Goal: Register for event/course

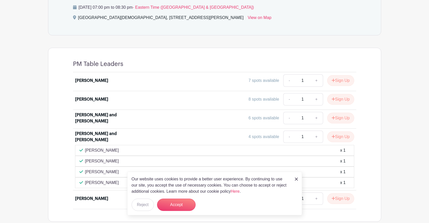
scroll to position [378, 0]
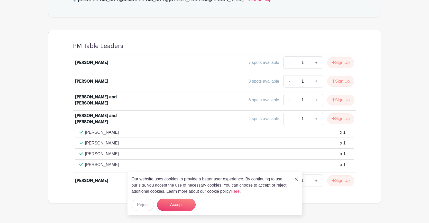
click at [97, 113] on div "[PERSON_NAME] and [PERSON_NAME]" at bounding box center [107, 119] width 64 height 12
click at [180, 202] on button "Accept" at bounding box center [176, 205] width 39 height 12
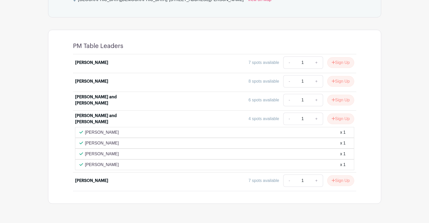
click at [260, 116] on div "4 spots available" at bounding box center [264, 119] width 31 height 6
click at [314, 113] on link "+" at bounding box center [316, 119] width 13 height 12
type input "2"
click at [337, 114] on button "Sign Up" at bounding box center [340, 119] width 27 height 11
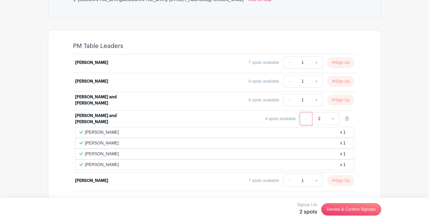
click at [304, 113] on link "-" at bounding box center [306, 119] width 12 height 12
type input "1"
click at [121, 113] on div "[PERSON_NAME] and [PERSON_NAME]" at bounding box center [107, 119] width 64 height 12
click at [349, 113] on link at bounding box center [347, 119] width 14 height 12
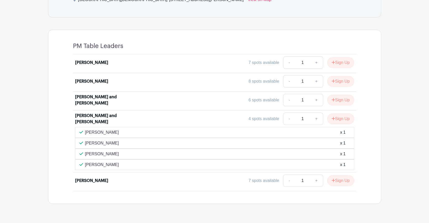
click at [102, 162] on p "[PERSON_NAME]" at bounding box center [102, 165] width 34 height 6
click at [106, 130] on div "[PERSON_NAME] x 1" at bounding box center [214, 133] width 271 height 6
drag, startPoint x: 81, startPoint y: 106, endPoint x: 95, endPoint y: 108, distance: 13.7
click at [82, 113] on div "[PERSON_NAME] and [PERSON_NAME]" at bounding box center [107, 119] width 64 height 12
click at [345, 114] on button "Sign Up" at bounding box center [340, 119] width 27 height 11
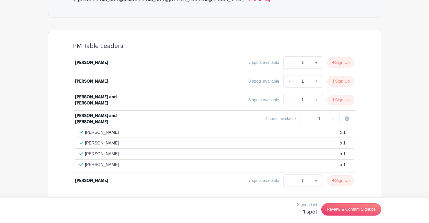
click at [169, 113] on div "4 spots available - 1 +" at bounding box center [250, 119] width 210 height 12
click at [99, 113] on div "[PERSON_NAME] and [PERSON_NAME]" at bounding box center [107, 119] width 64 height 12
click at [139, 162] on div "[PERSON_NAME] x 1" at bounding box center [214, 165] width 271 height 6
click at [347, 117] on icon at bounding box center [347, 119] width 4 height 4
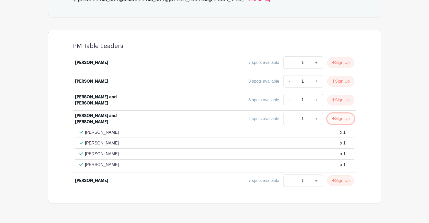
click at [344, 114] on button "Sign Up" at bounding box center [340, 119] width 27 height 11
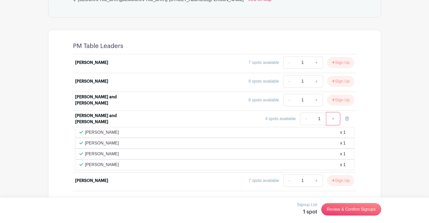
click at [334, 113] on link "+" at bounding box center [333, 119] width 13 height 12
type input "2"
click at [304, 113] on link "-" at bounding box center [306, 119] width 12 height 12
type input "1"
click at [109, 113] on div "[PERSON_NAME] and [PERSON_NAME]" at bounding box center [107, 119] width 64 height 12
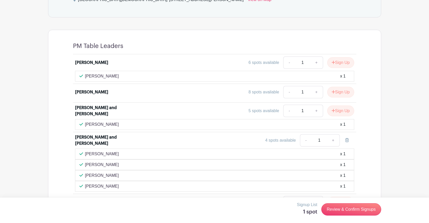
scroll to position [400, 0]
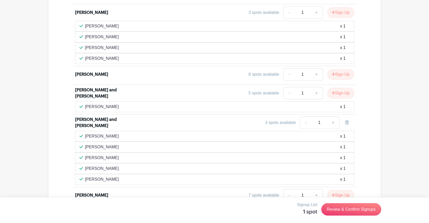
scroll to position [437, 0]
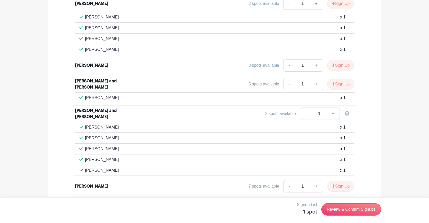
click at [320, 108] on input "1" at bounding box center [319, 114] width 15 height 12
click at [305, 108] on link "-" at bounding box center [306, 114] width 12 height 12
click at [90, 108] on div "[PERSON_NAME] and [PERSON_NAME]" at bounding box center [107, 114] width 64 height 12
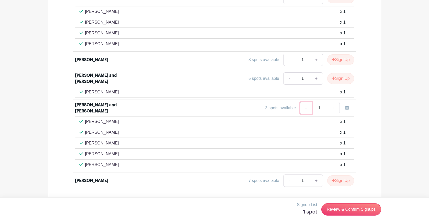
click at [312, 102] on link "-" at bounding box center [306, 108] width 12 height 12
click at [291, 105] on div "3 spots available" at bounding box center [280, 108] width 31 height 6
click at [347, 106] on icon at bounding box center [347, 108] width 4 height 4
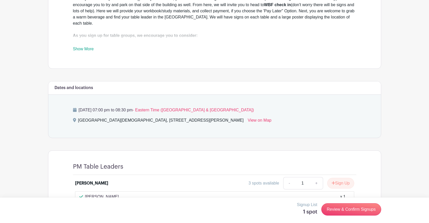
scroll to position [237, 0]
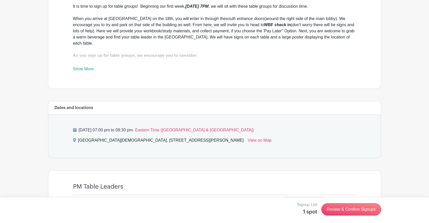
click at [91, 53] on div "Welcome to Women's Bible Fellowship at Lancaster Evangelical Free Church. We ar…" at bounding box center [214, 28] width 283 height 87
click at [86, 67] on link "Show More" at bounding box center [83, 70] width 21 height 6
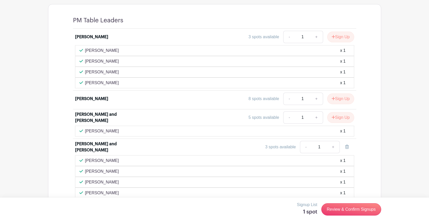
scroll to position [483, 0]
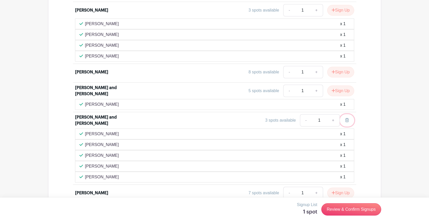
click at [347, 118] on icon at bounding box center [347, 120] width 4 height 4
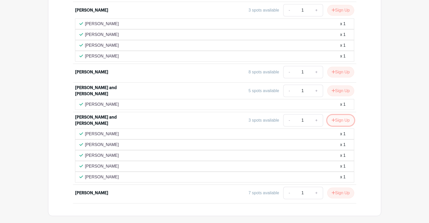
click at [350, 115] on button "Sign Up" at bounding box center [340, 120] width 27 height 11
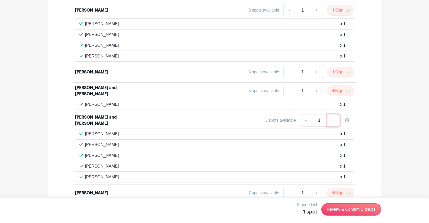
click at [328, 114] on link "+" at bounding box center [333, 120] width 13 height 12
type input "2"
click at [305, 114] on link "-" at bounding box center [306, 120] width 12 height 12
type input "1"
click at [347, 118] on icon at bounding box center [347, 120] width 4 height 4
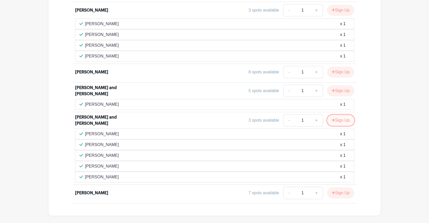
click at [343, 115] on button "Sign Up" at bounding box center [340, 120] width 27 height 11
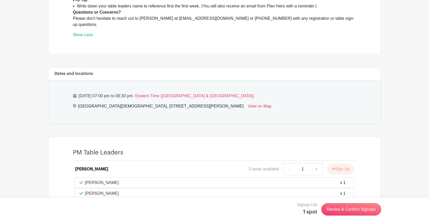
scroll to position [406, 0]
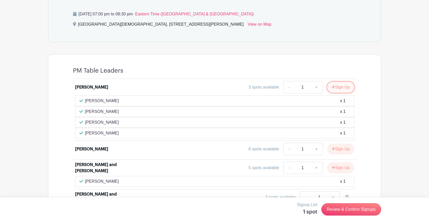
click at [347, 82] on button "Sign Up" at bounding box center [340, 87] width 27 height 11
click at [364, 79] on div "Brianna Kauffman 3 spots available - 1 + Sarah Ludwig x 1 Jane Ludwig x 1 Chery…" at bounding box center [215, 180] width 308 height 202
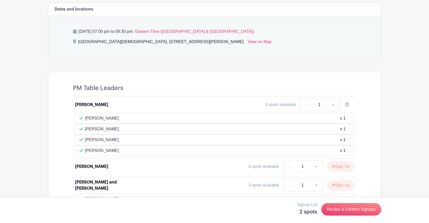
scroll to position [380, 0]
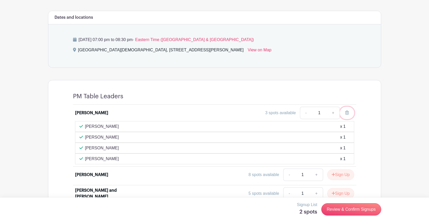
click at [348, 111] on icon at bounding box center [347, 113] width 4 height 4
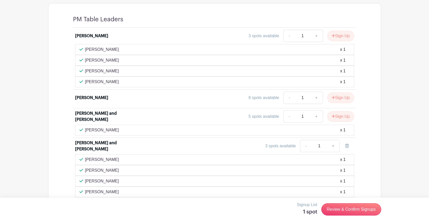
scroll to position [483, 0]
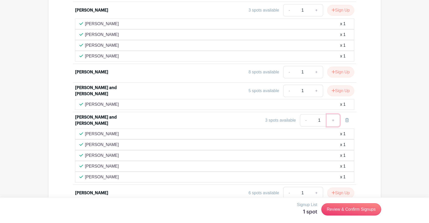
click at [333, 114] on link "+" at bounding box center [333, 120] width 13 height 12
type input "2"
click at [305, 114] on link "-" at bounding box center [306, 120] width 12 height 12
type input "1"
click at [89, 114] on div "[PERSON_NAME] and [PERSON_NAME]" at bounding box center [107, 120] width 64 height 12
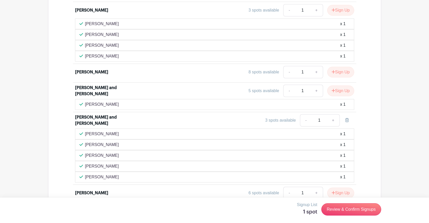
click at [89, 114] on div "[PERSON_NAME] and [PERSON_NAME]" at bounding box center [107, 120] width 64 height 12
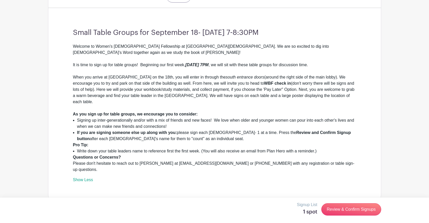
scroll to position [170, 0]
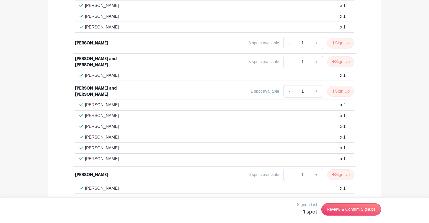
scroll to position [495, 0]
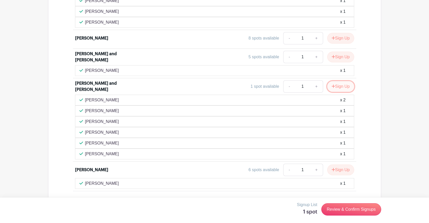
click at [337, 81] on button "Sign Up" at bounding box center [340, 86] width 27 height 11
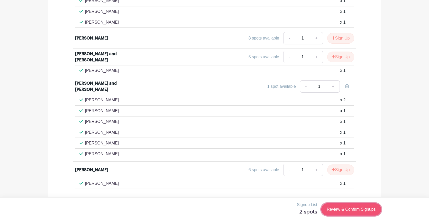
click at [358, 204] on link "Review & Confirm Signups" at bounding box center [351, 210] width 60 height 12
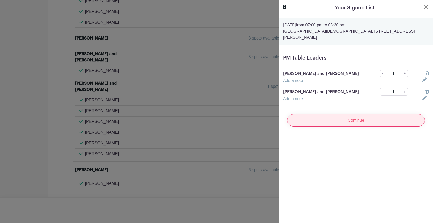
click at [321, 114] on input "Continue" at bounding box center [356, 120] width 138 height 12
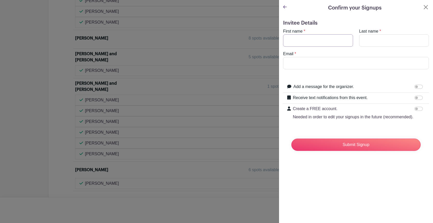
click at [291, 41] on input "First name" at bounding box center [318, 40] width 70 height 12
type input "Kerry"
type input "Brubaker"
click at [301, 62] on input "Email" at bounding box center [356, 63] width 146 height 12
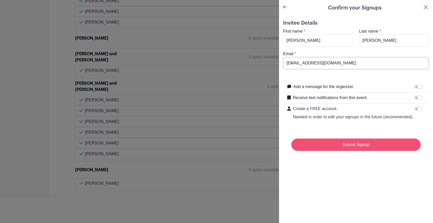
type input "snkbru@dejazzd.com"
click at [341, 151] on input "Submit Signup" at bounding box center [355, 145] width 129 height 12
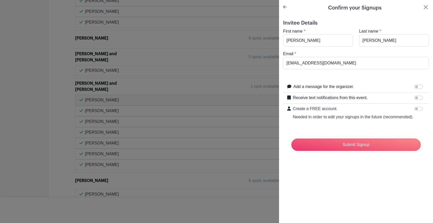
click at [286, 5] on icon at bounding box center [285, 7] width 4 height 4
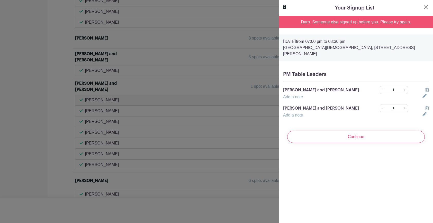
click at [378, 153] on div "Your Signup List Darn. Someone else signed up before you. Please try again. Thu…" at bounding box center [356, 111] width 154 height 223
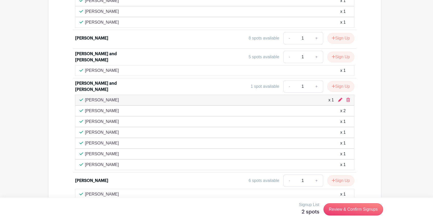
click at [253, 6] on div at bounding box center [216, 111] width 433 height 223
